Goal: Find specific page/section: Find specific page/section

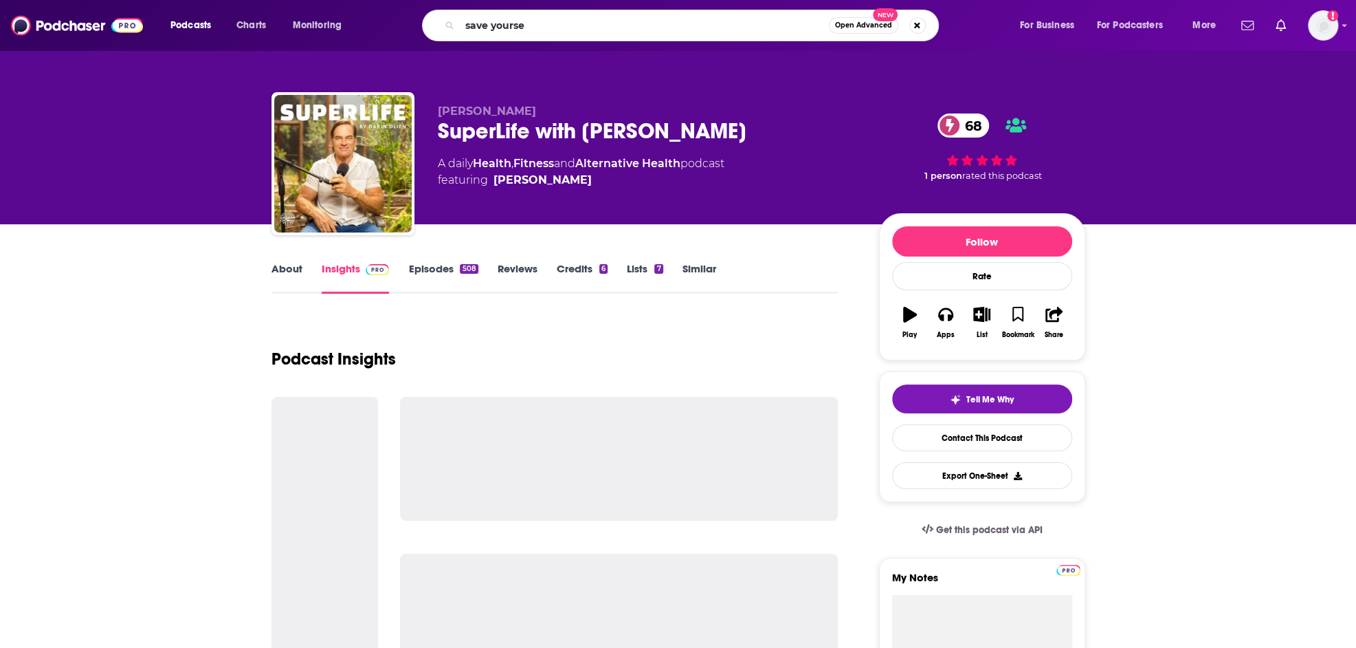
type input "save yoursel"
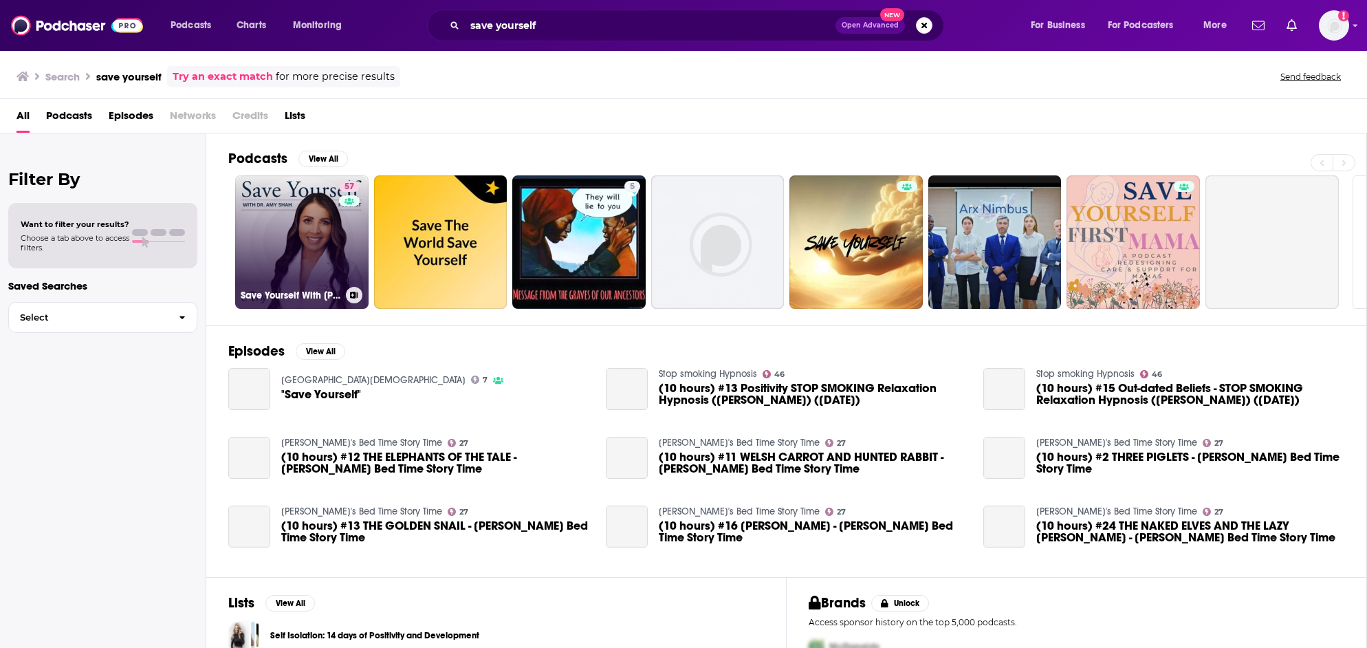
click at [284, 215] on link "57 Save Yourself With [PERSON_NAME]" at bounding box center [301, 241] width 133 height 133
